Goal: Task Accomplishment & Management: Manage account settings

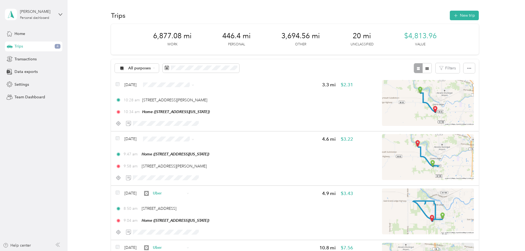
scroll to position [583, 0]
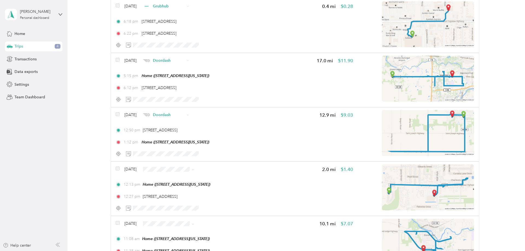
scroll to position [223, 0]
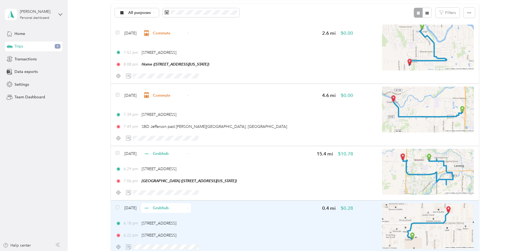
scroll to position [56, 0]
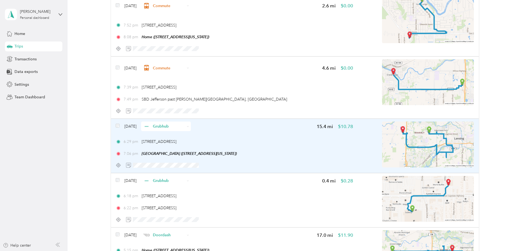
scroll to position [56, 0]
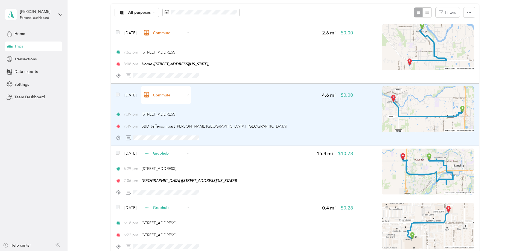
click at [438, 105] on img at bounding box center [428, 109] width 92 height 46
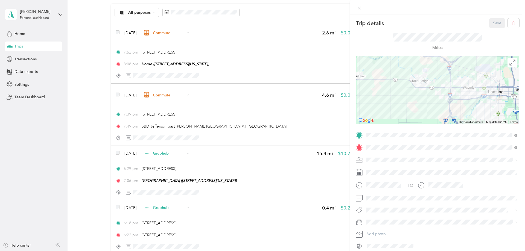
drag, startPoint x: 403, startPoint y: 110, endPoint x: 447, endPoint y: 87, distance: 49.9
click at [447, 87] on img at bounding box center [448, 85] width 11 height 11
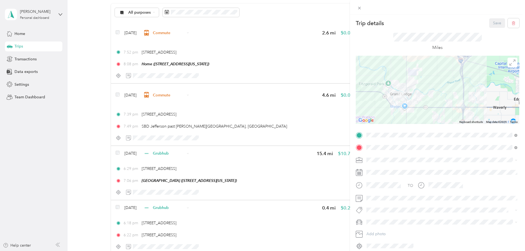
drag, startPoint x: 421, startPoint y: 90, endPoint x: 420, endPoint y: 115, distance: 25.4
click at [420, 115] on div at bounding box center [437, 90] width 163 height 68
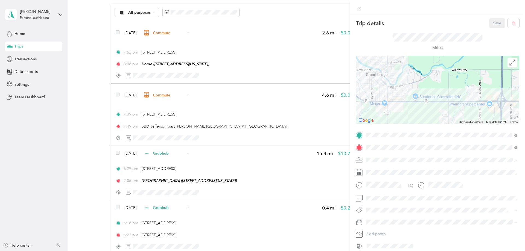
drag, startPoint x: 436, startPoint y: 115, endPoint x: 427, endPoint y: 116, distance: 9.2
click at [427, 116] on div at bounding box center [437, 90] width 163 height 68
